Goal: Information Seeking & Learning: Learn about a topic

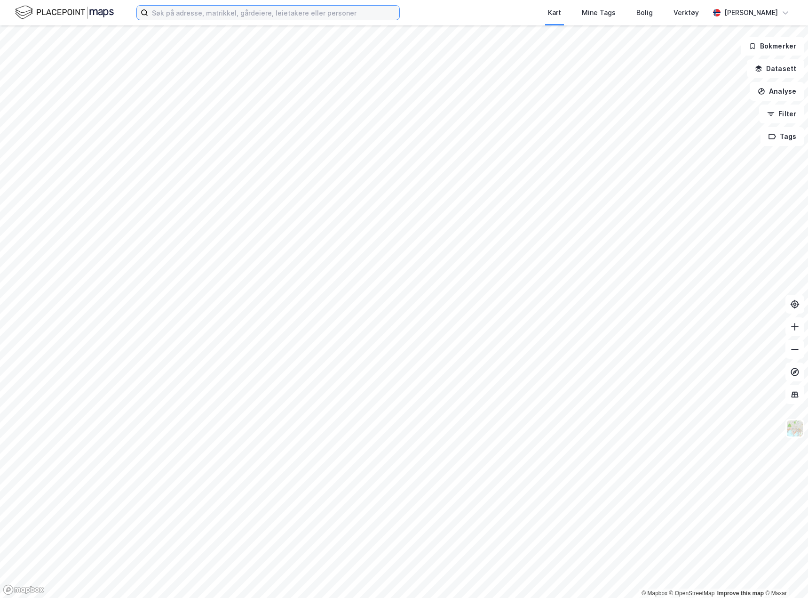
click at [202, 16] on input at bounding box center [273, 13] width 251 height 14
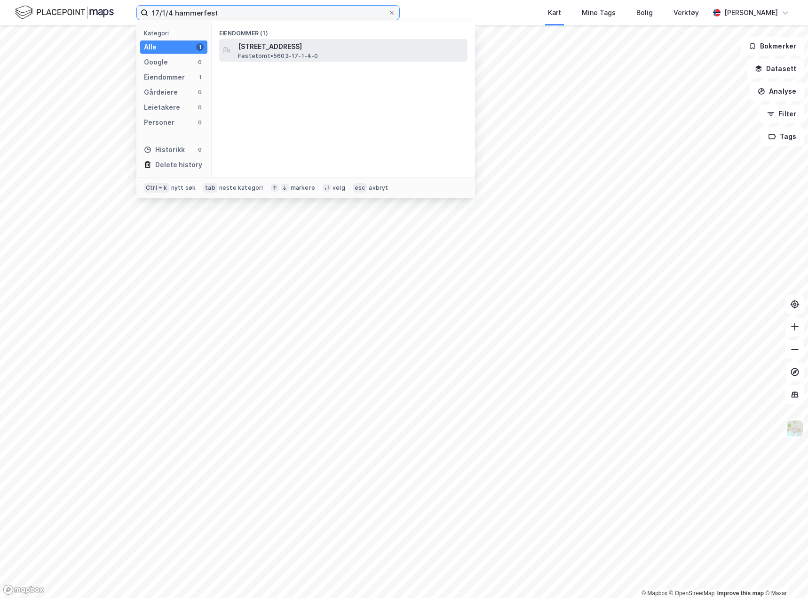
type input "17/1/4 hammerfest"
click at [270, 42] on span "[STREET_ADDRESS]" at bounding box center [351, 46] width 226 height 11
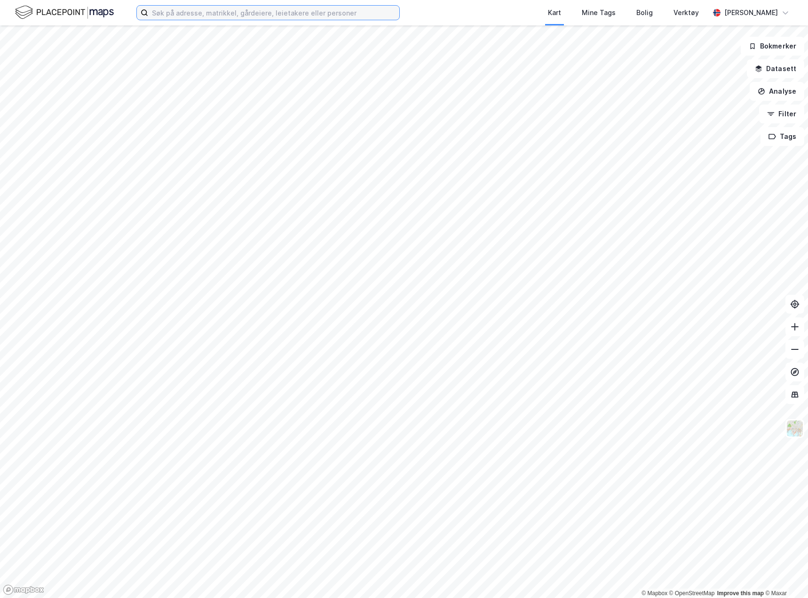
click at [226, 6] on input at bounding box center [273, 13] width 251 height 14
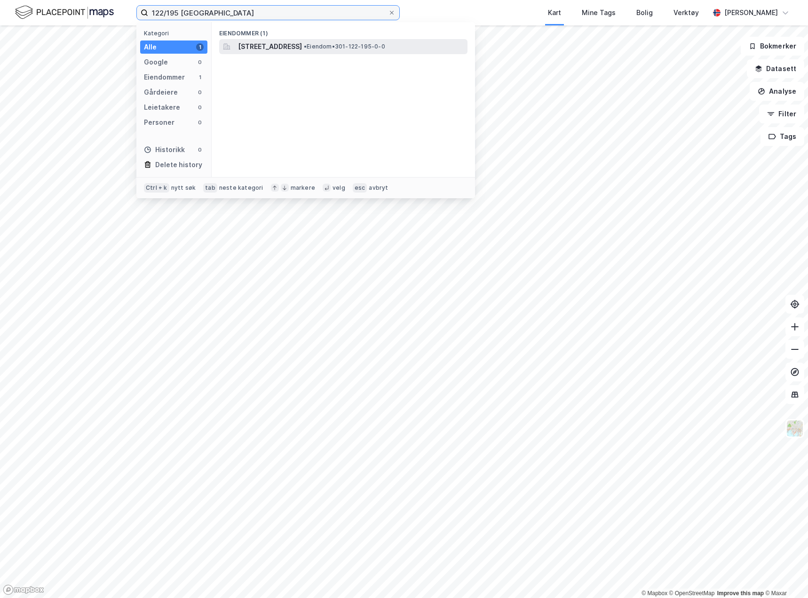
type input "122/195 oslo"
click at [302, 47] on span "Østre Aker vei 64, 0581, OSLO, OSLO" at bounding box center [270, 46] width 64 height 11
